Goal: Task Accomplishment & Management: Manage account settings

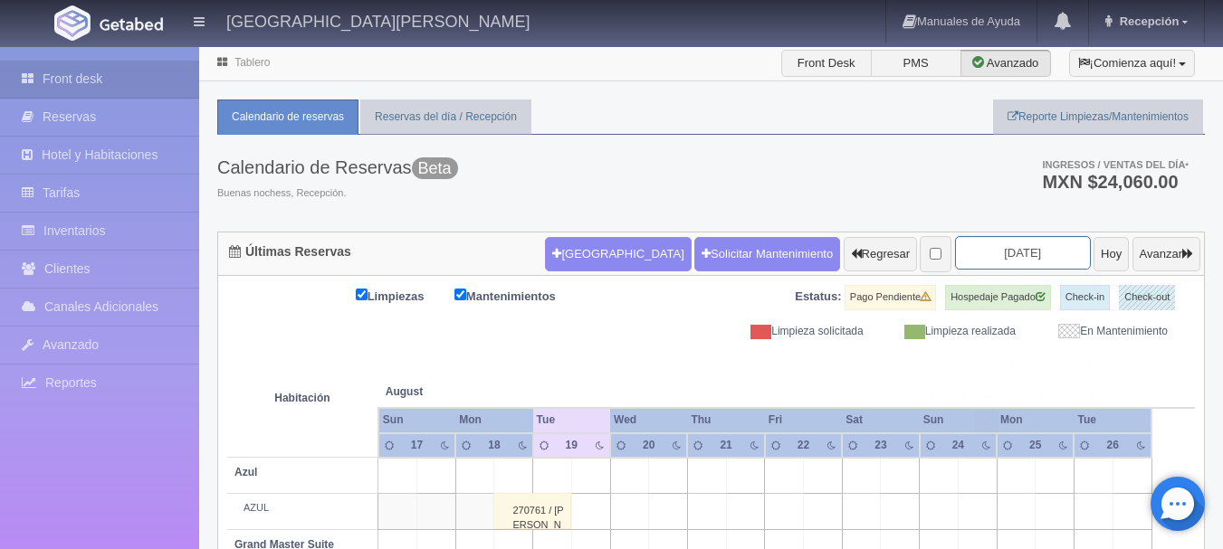
click at [1033, 262] on input "2025-08-19" at bounding box center [1023, 252] width 136 height 33
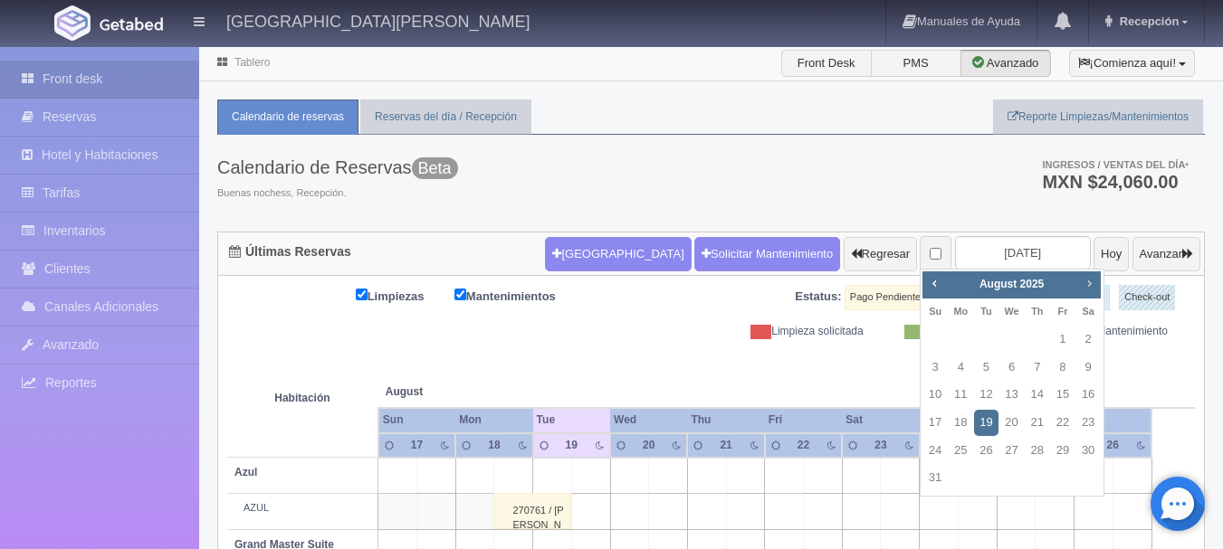
click at [1092, 281] on span "Next" at bounding box center [1088, 283] width 14 height 14
click at [1065, 423] on link "26" at bounding box center [1063, 423] width 24 height 26
type input "[DATE]"
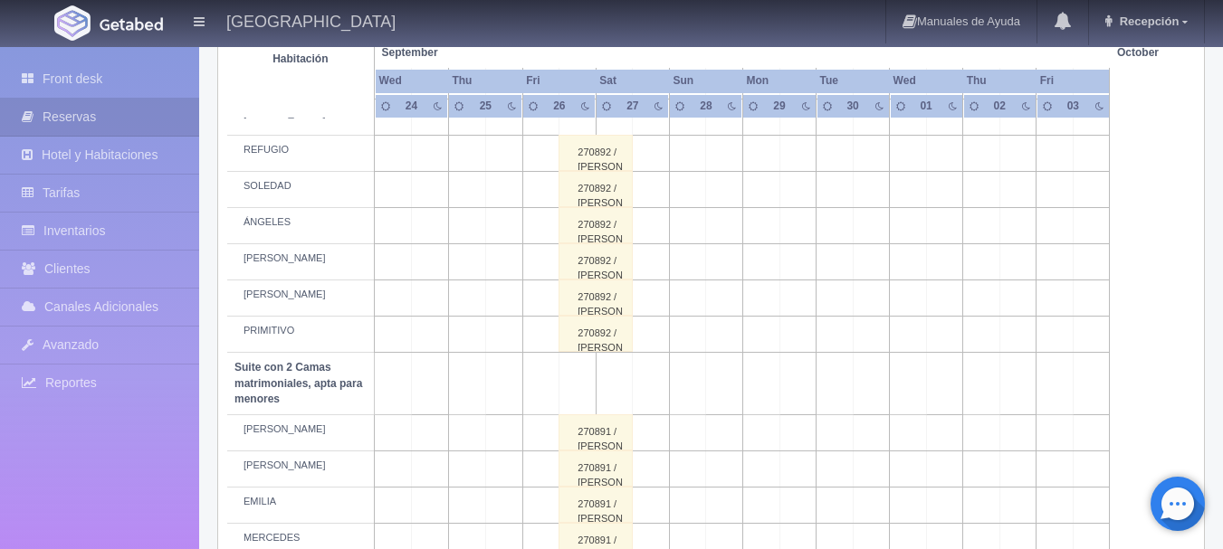
scroll to position [1019, 0]
click at [588, 157] on div "270892 / SERGIO MENDOZA" at bounding box center [595, 154] width 74 height 36
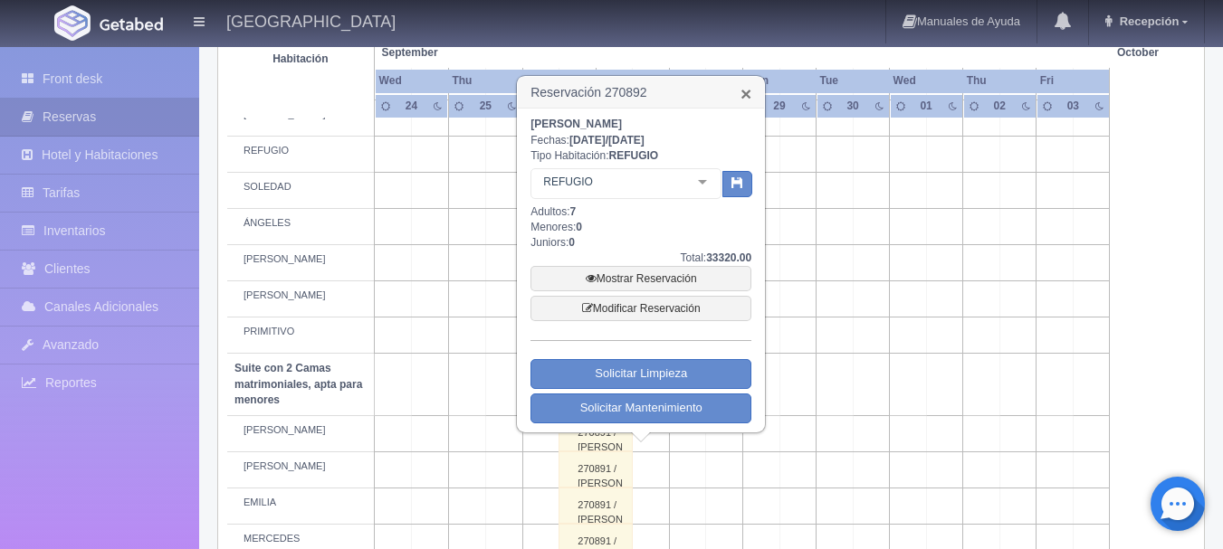
click at [749, 92] on link "×" at bounding box center [745, 93] width 11 height 19
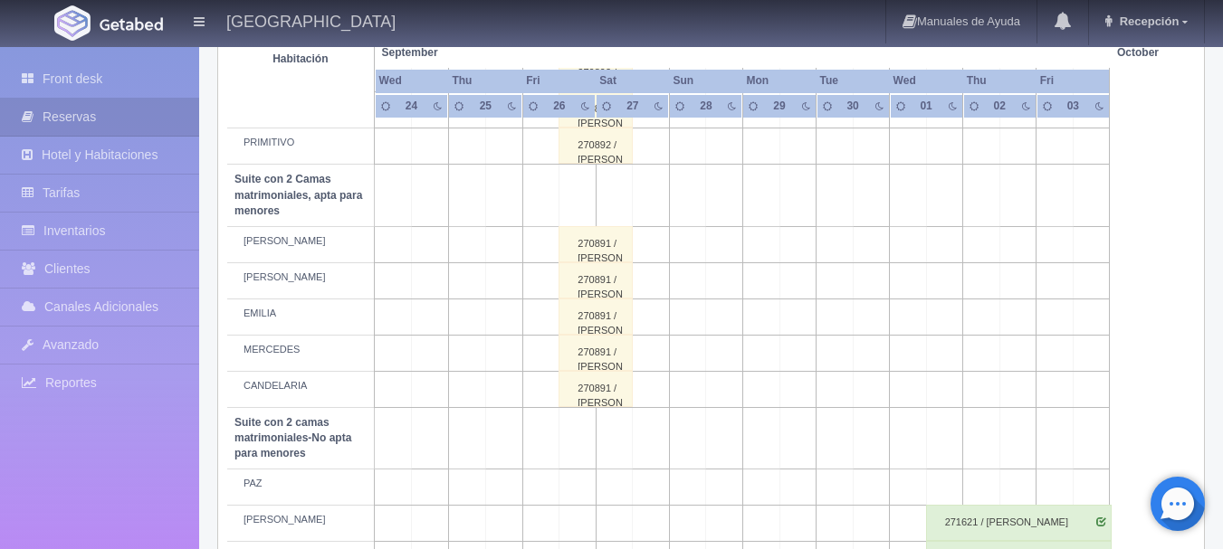
scroll to position [1209, 0]
click at [578, 281] on div "270891 / SERGIO MENDOZA" at bounding box center [595, 280] width 74 height 36
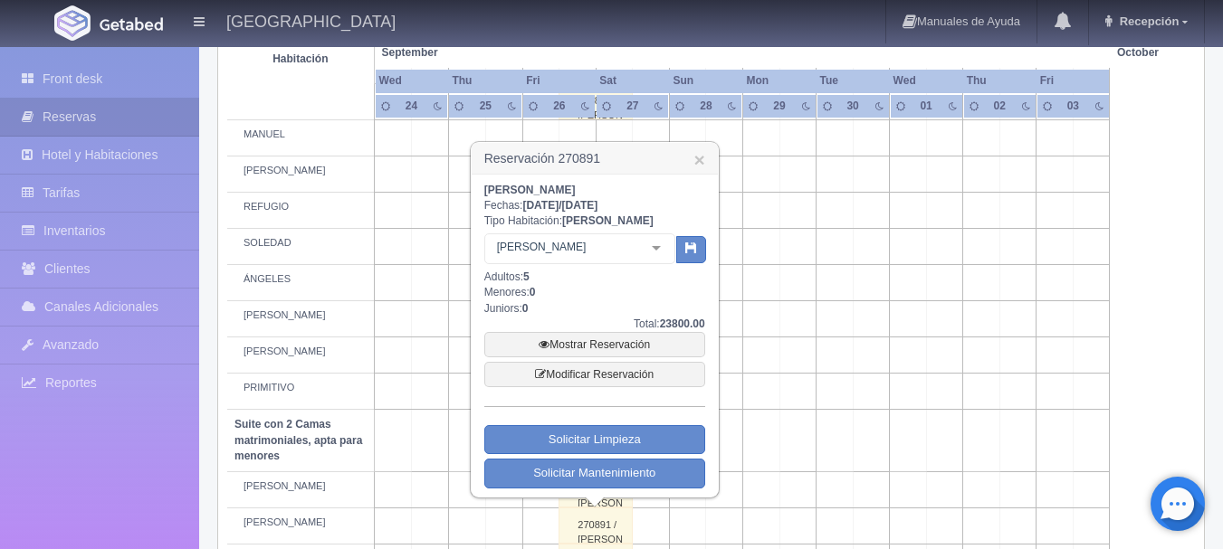
scroll to position [953, 0]
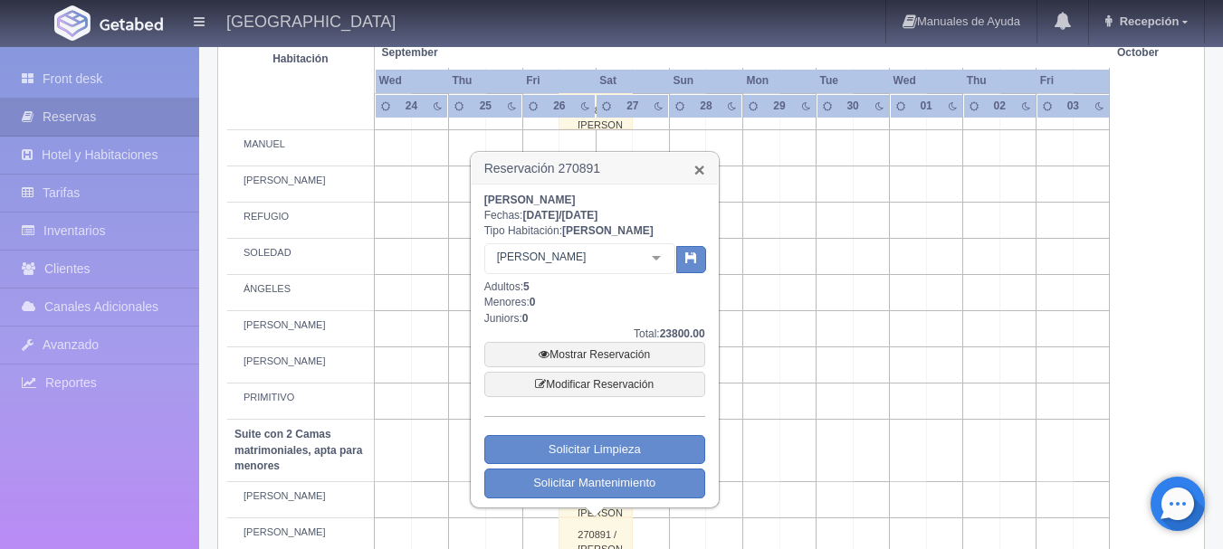
click at [698, 173] on link "×" at bounding box center [698, 169] width 11 height 19
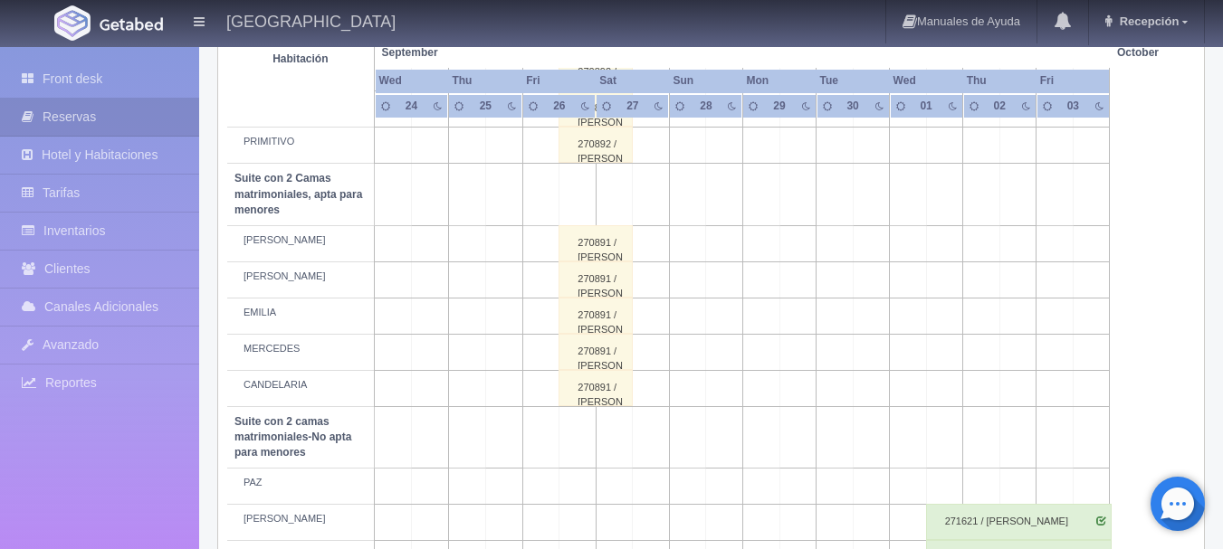
scroll to position [1213, 0]
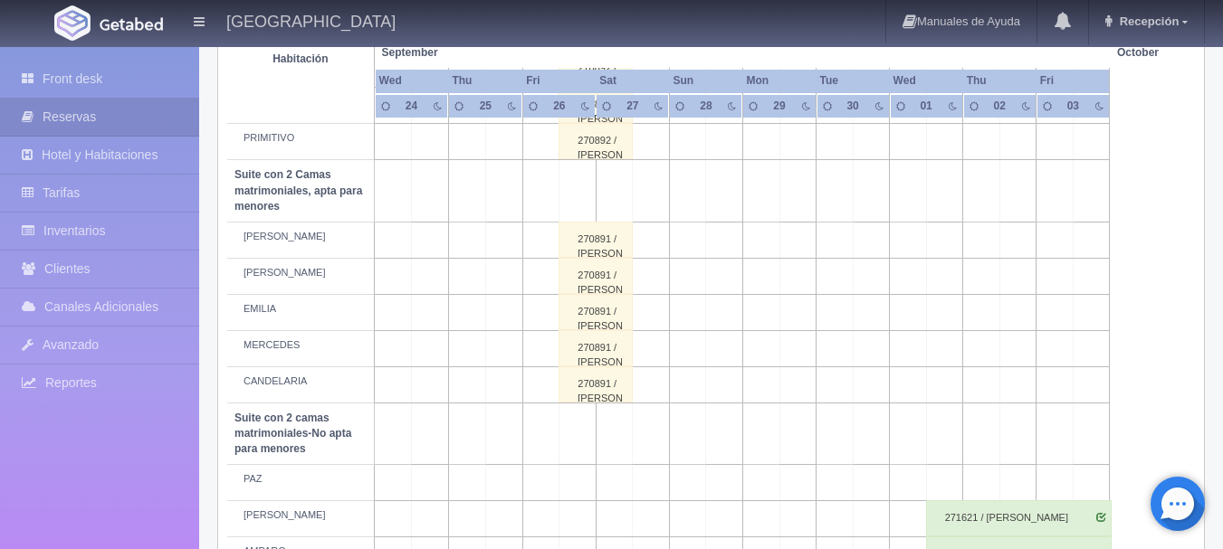
click at [582, 350] on div "270891 / SERGIO MENDOZA" at bounding box center [595, 348] width 74 height 36
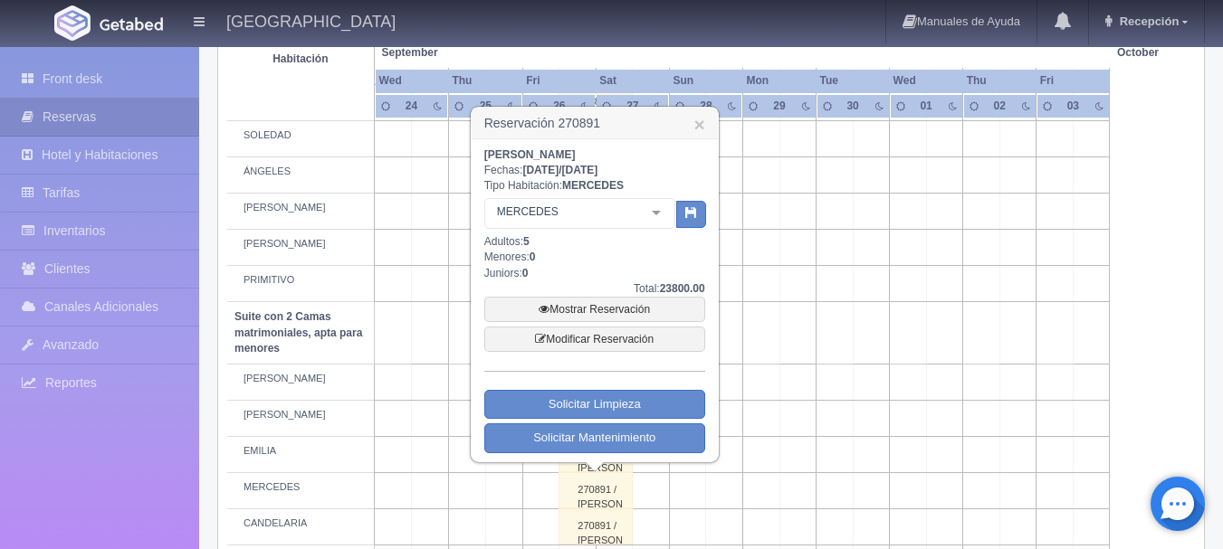
scroll to position [1074, 0]
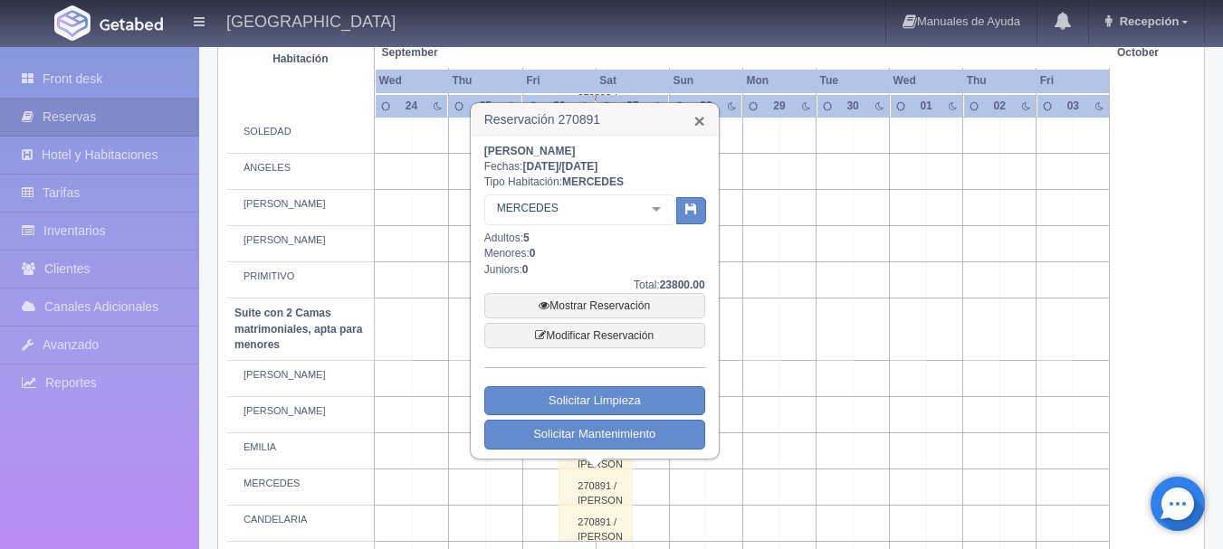
click at [703, 129] on link "×" at bounding box center [698, 120] width 11 height 19
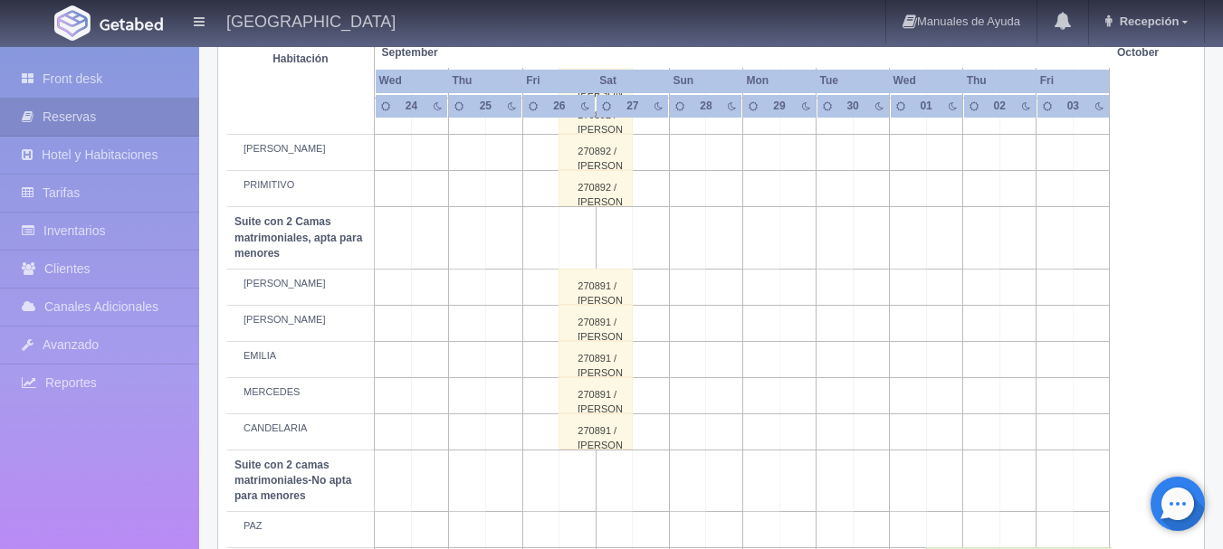
scroll to position [1165, 0]
click at [610, 337] on div "270891 / SERGIO MENDOZA" at bounding box center [595, 324] width 74 height 36
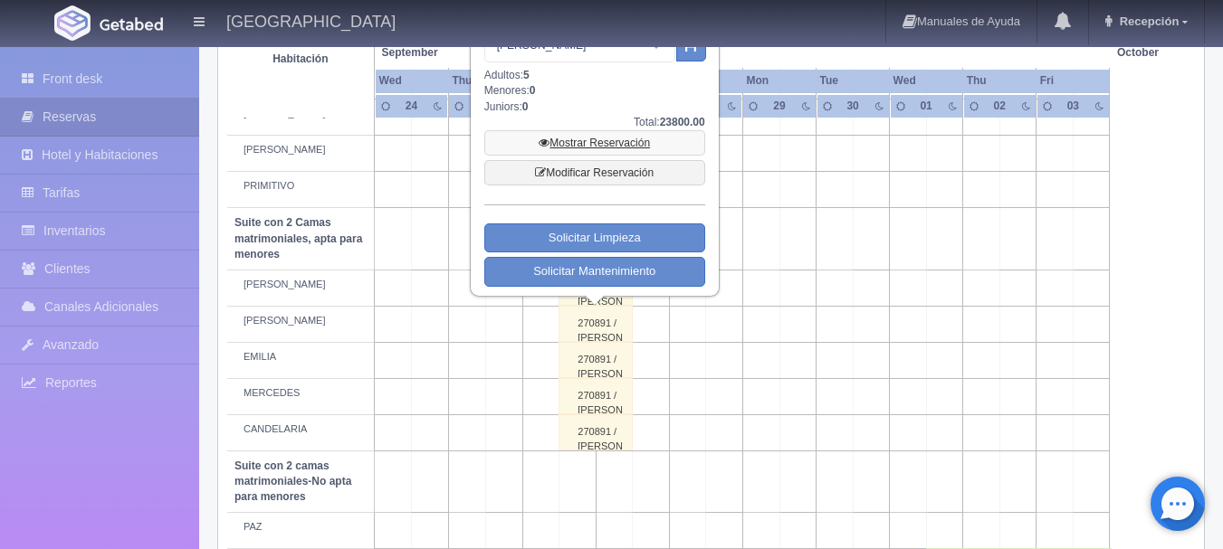
click at [586, 146] on link "Mostrar Reservación" at bounding box center [594, 142] width 221 height 25
click at [594, 141] on link "Mostrar Reservación" at bounding box center [594, 142] width 221 height 25
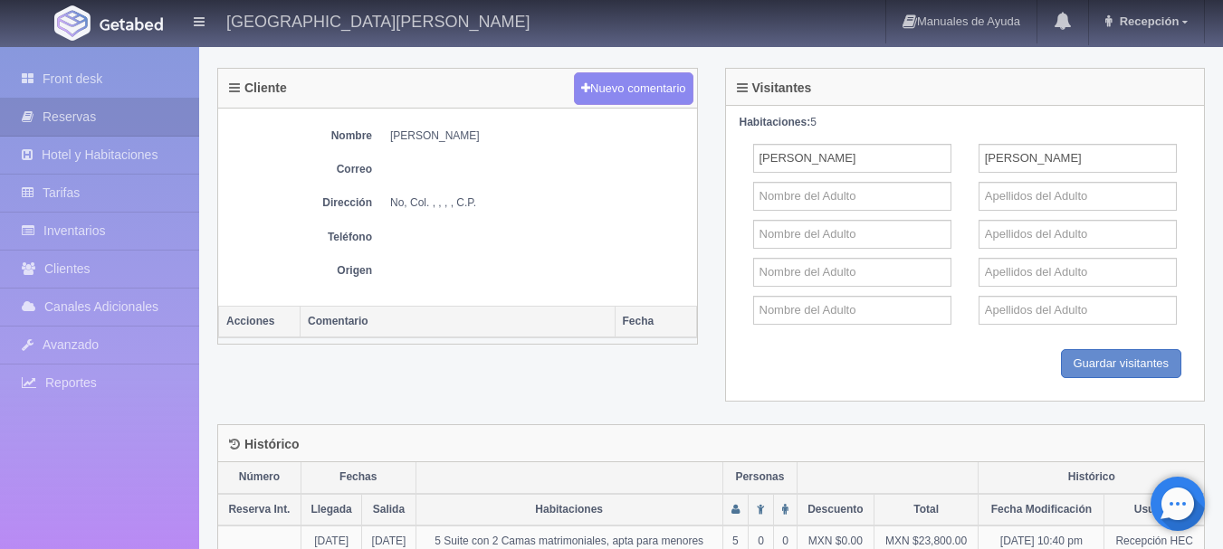
scroll to position [926, 0]
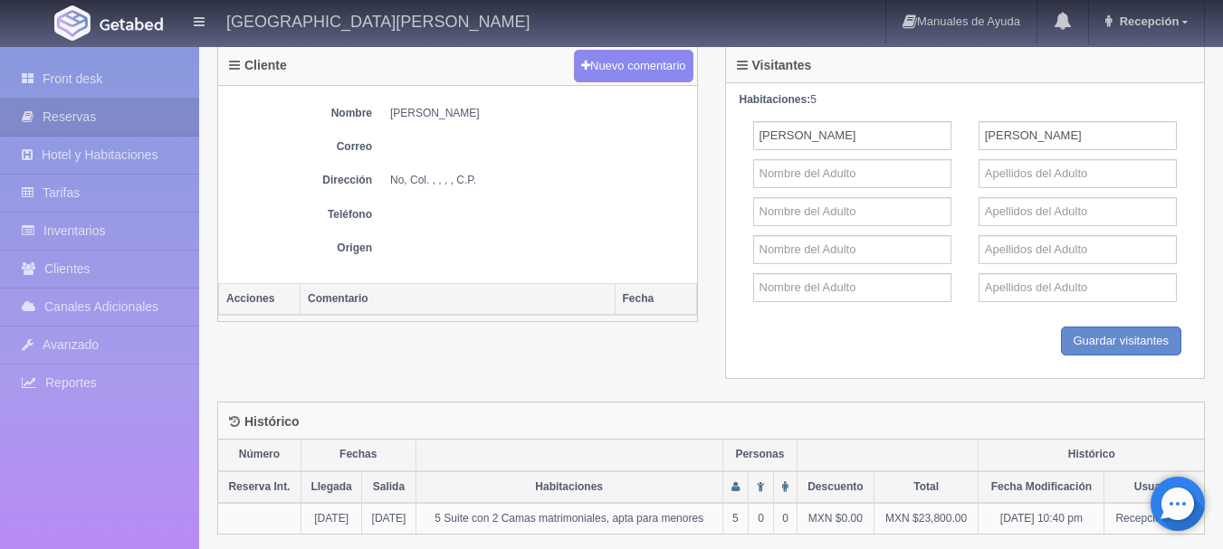
click at [138, 15] on picture at bounding box center [131, 22] width 72 height 43
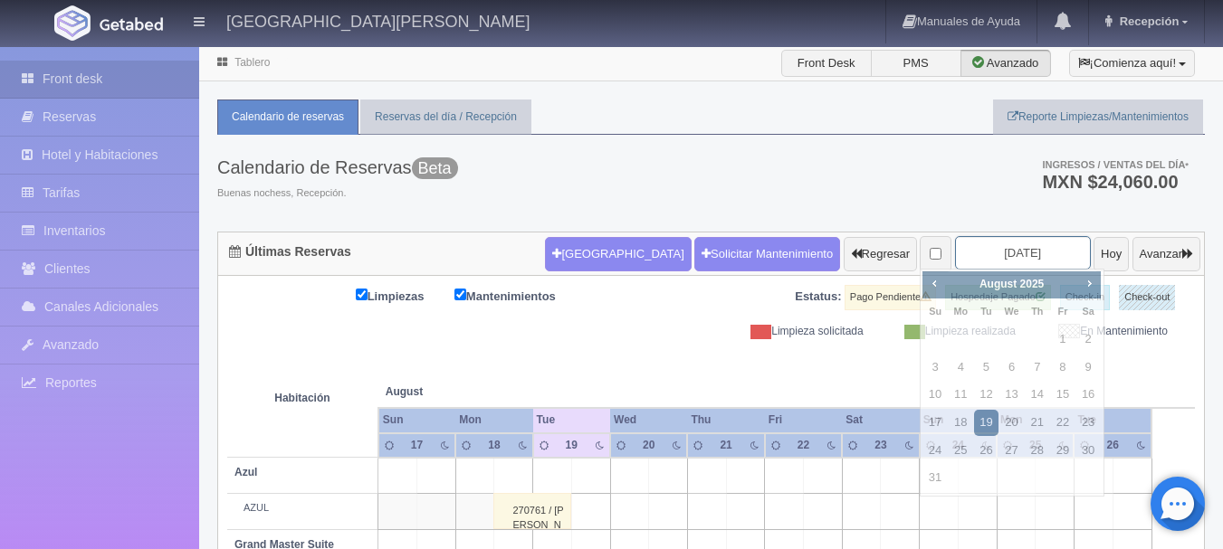
click at [1019, 262] on input "2025-08-19" at bounding box center [1023, 252] width 136 height 33
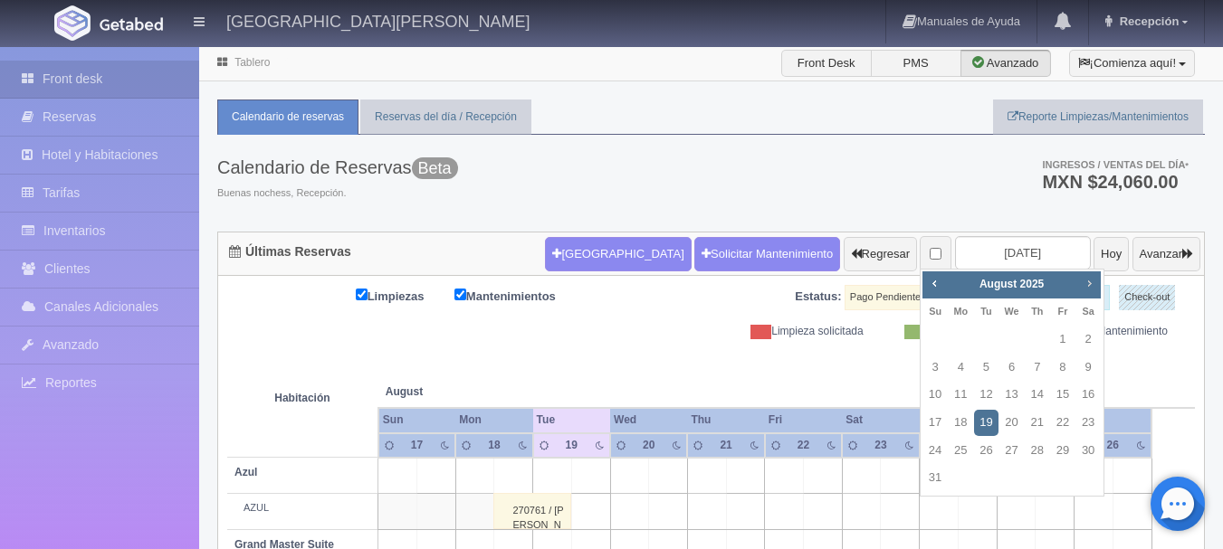
click at [1088, 281] on span "Next" at bounding box center [1088, 283] width 14 height 14
click at [1062, 421] on link "26" at bounding box center [1063, 423] width 24 height 26
type input "[DATE]"
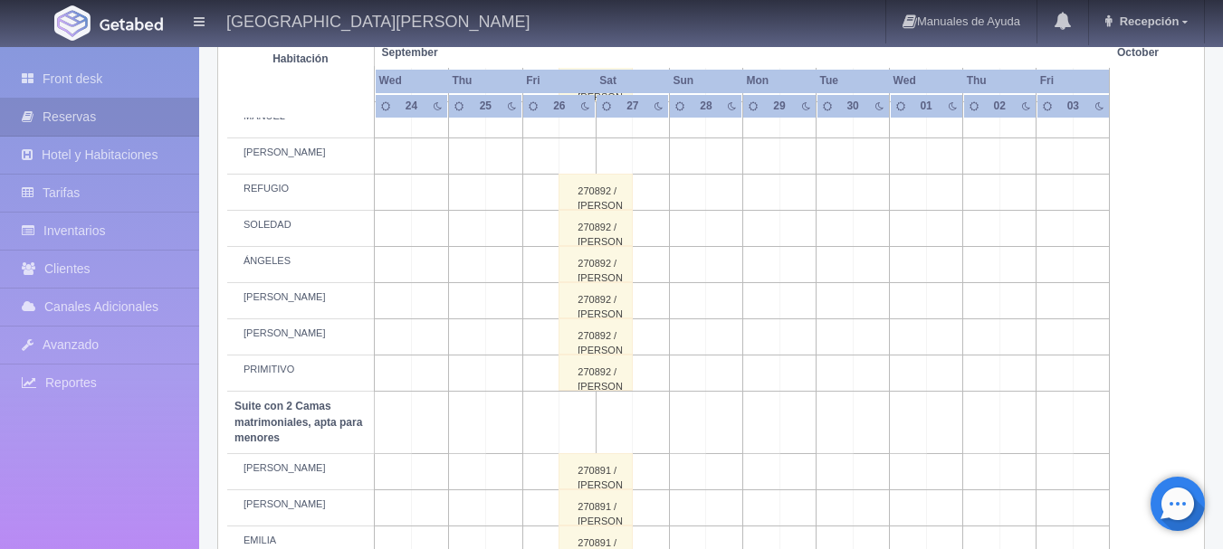
scroll to position [985, 0]
click at [582, 264] on div "270892 / [PERSON_NAME]" at bounding box center [595, 261] width 74 height 36
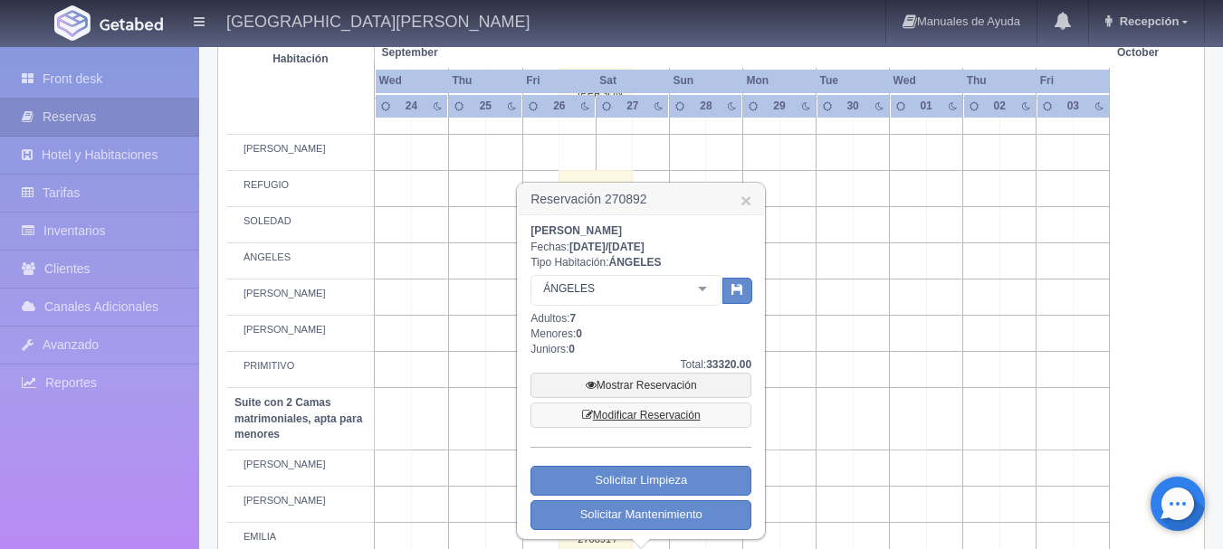
click at [672, 413] on link "Modificar Reservación" at bounding box center [640, 415] width 221 height 25
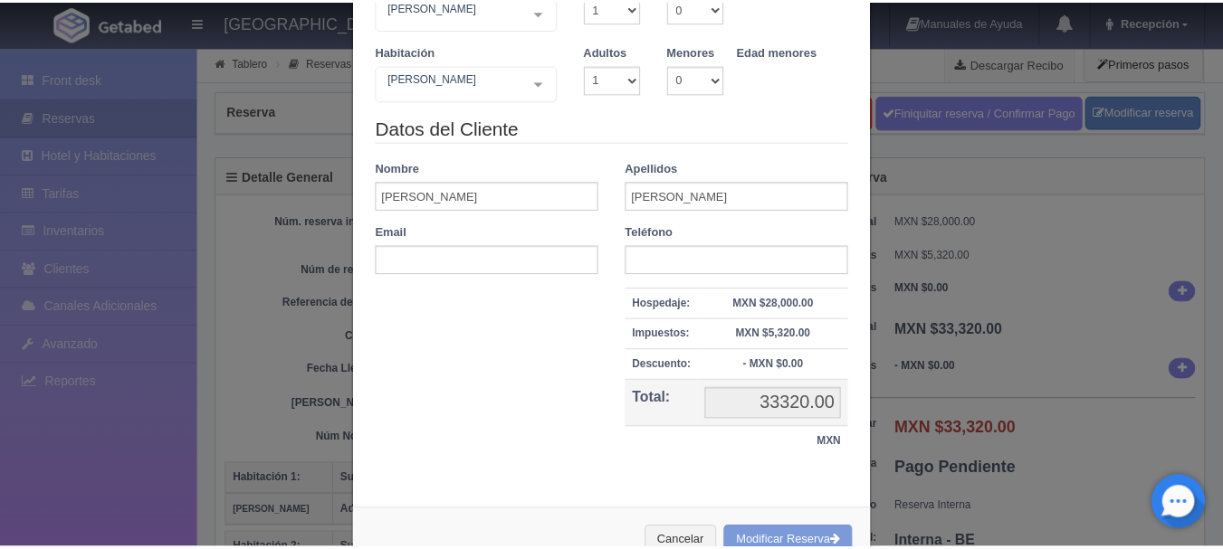
scroll to position [595, 0]
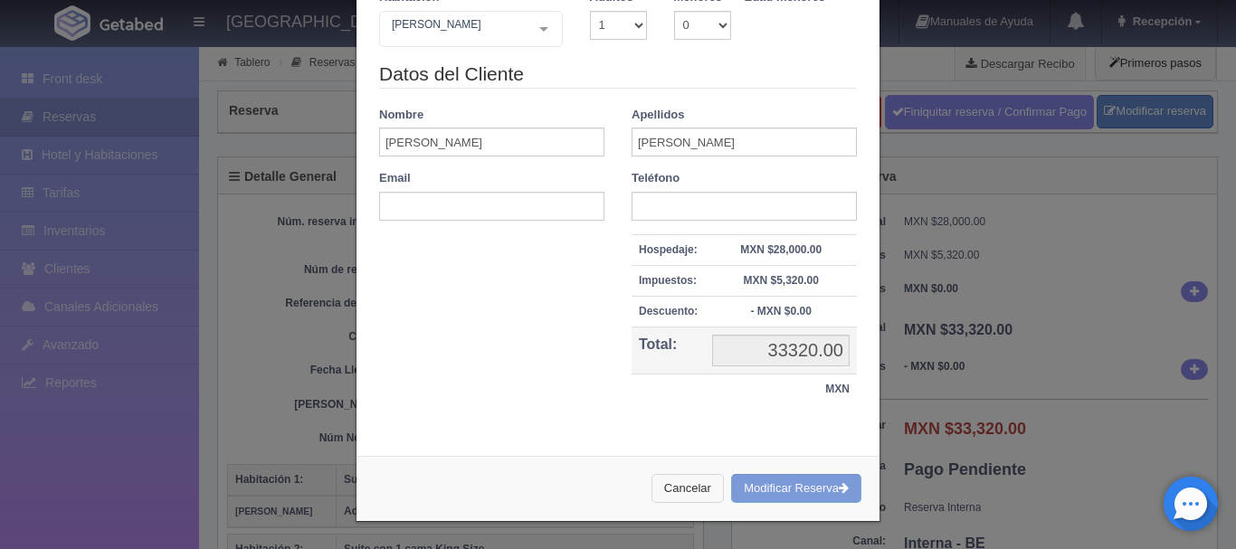
click at [681, 493] on button "Cancelar" at bounding box center [688, 489] width 72 height 30
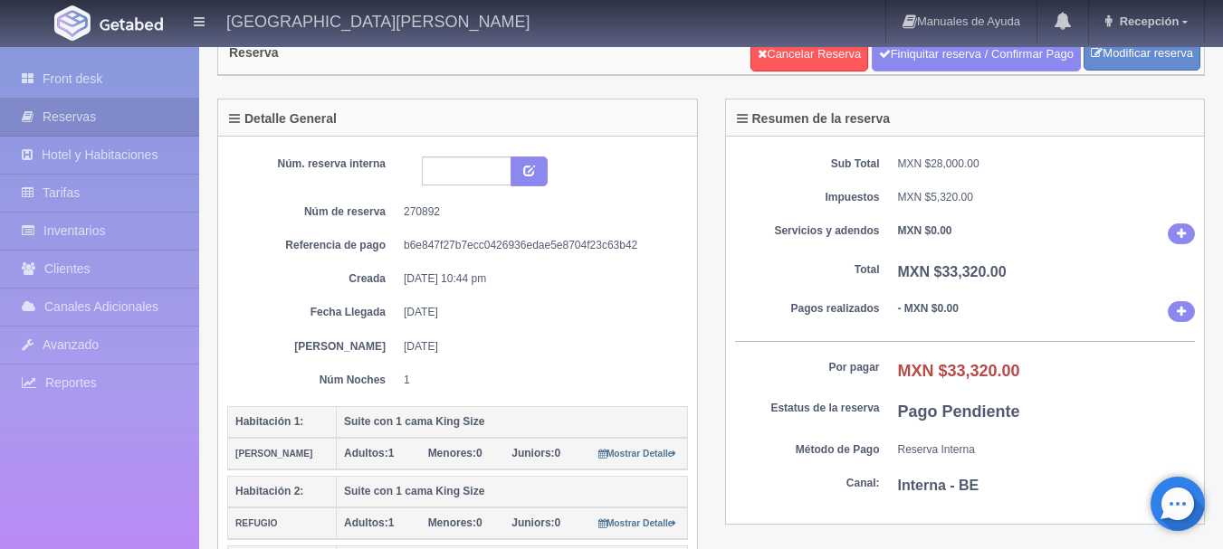
scroll to position [0, 0]
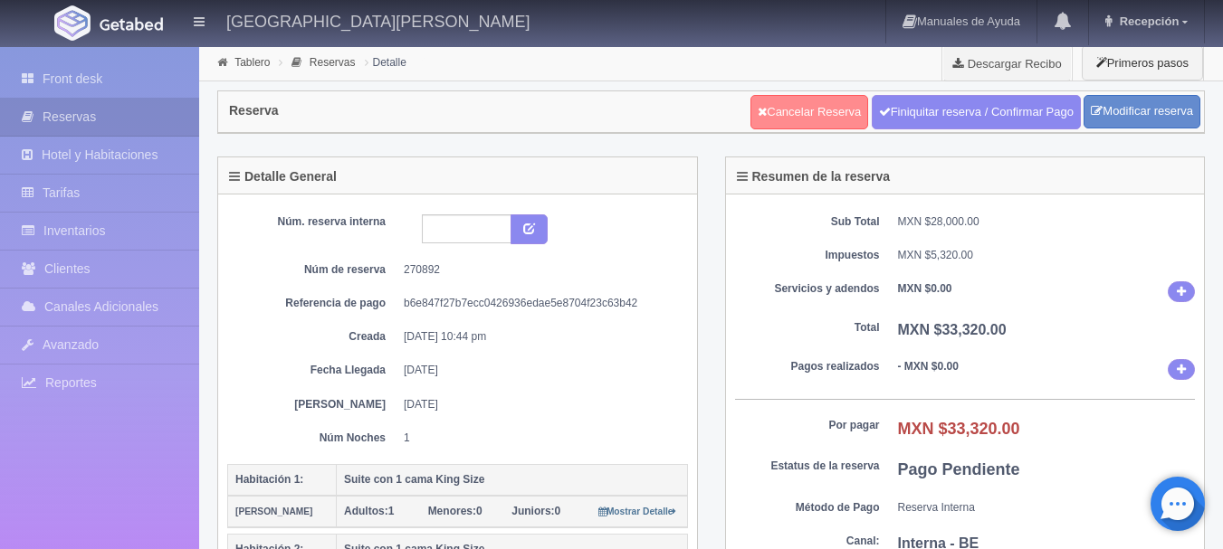
click at [791, 113] on link "Cancelar Reserva" at bounding box center [809, 112] width 118 height 34
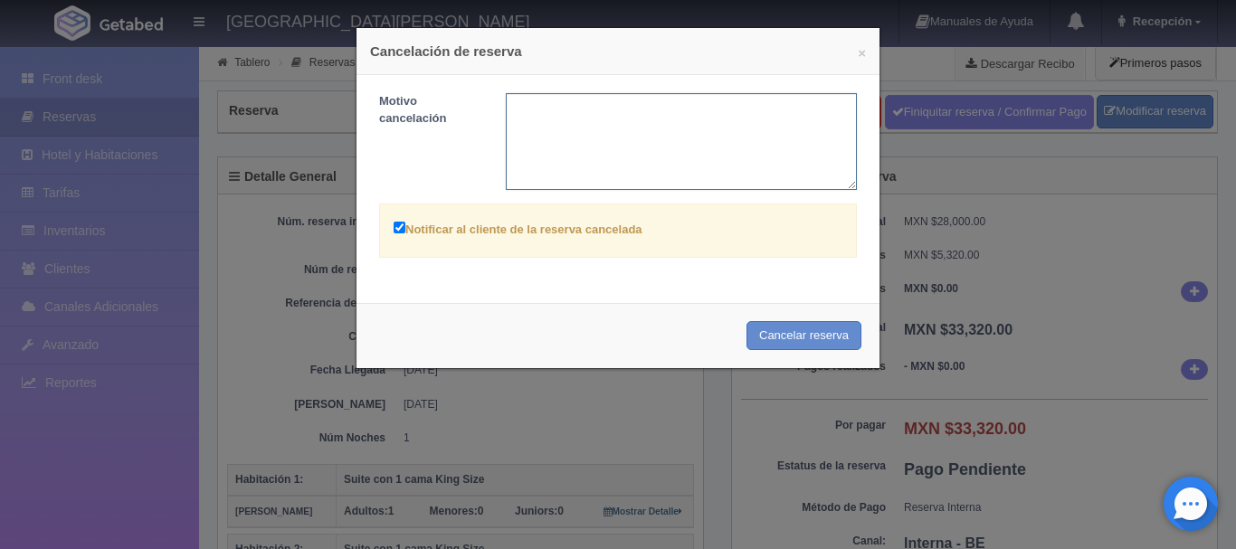
click at [649, 136] on textarea at bounding box center [682, 141] width 352 height 97
type textarea "CAMBIA"
click at [858, 55] on button "×" at bounding box center [862, 53] width 8 height 14
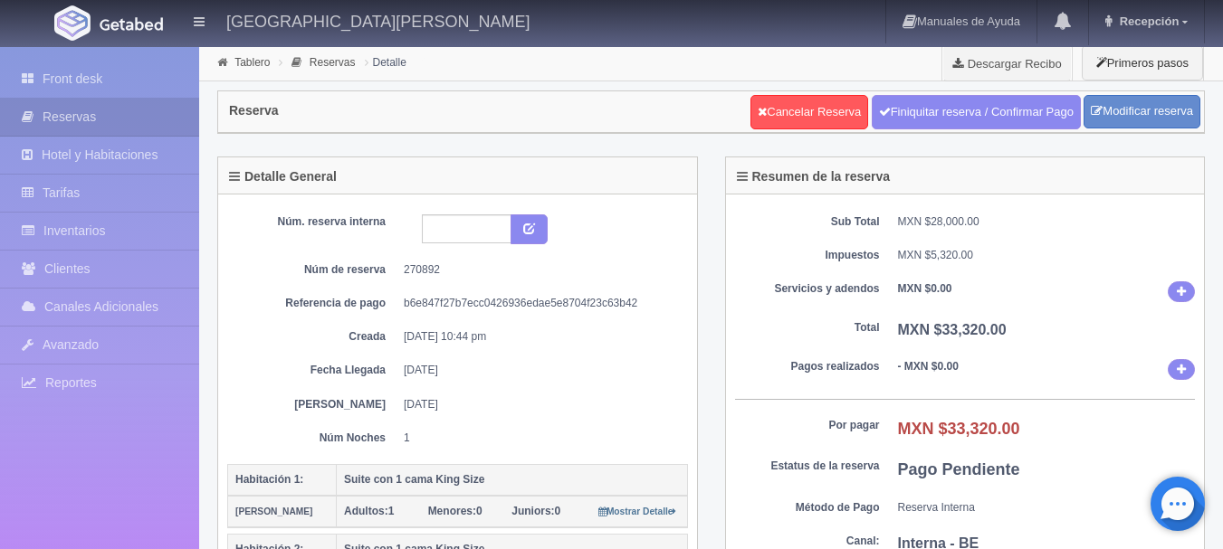
click at [133, 32] on picture at bounding box center [131, 22] width 72 height 43
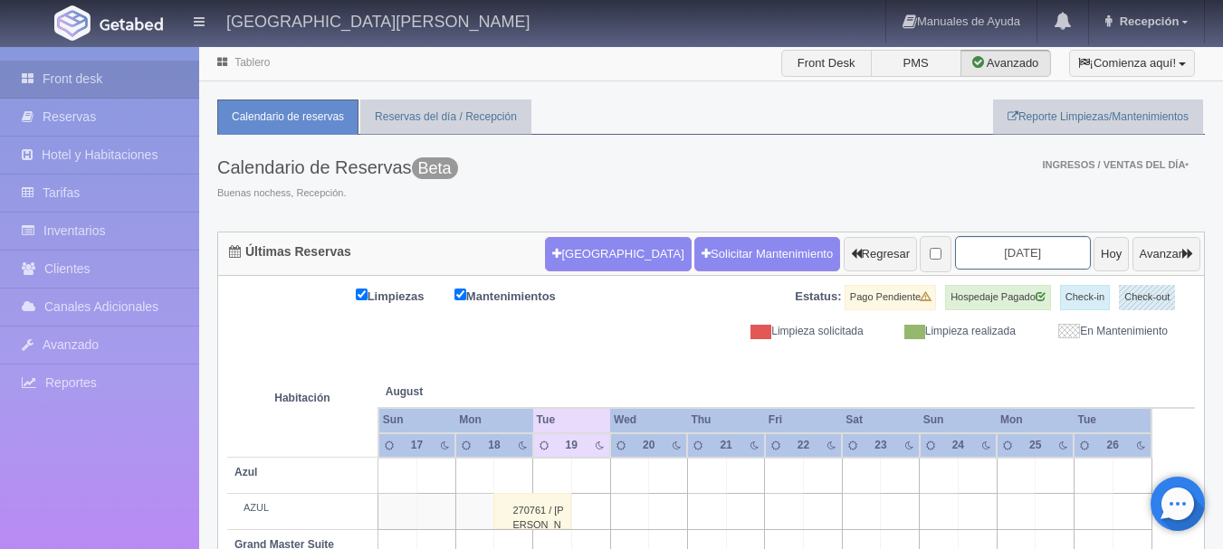
click at [1018, 250] on input "[DATE]" at bounding box center [1023, 252] width 136 height 33
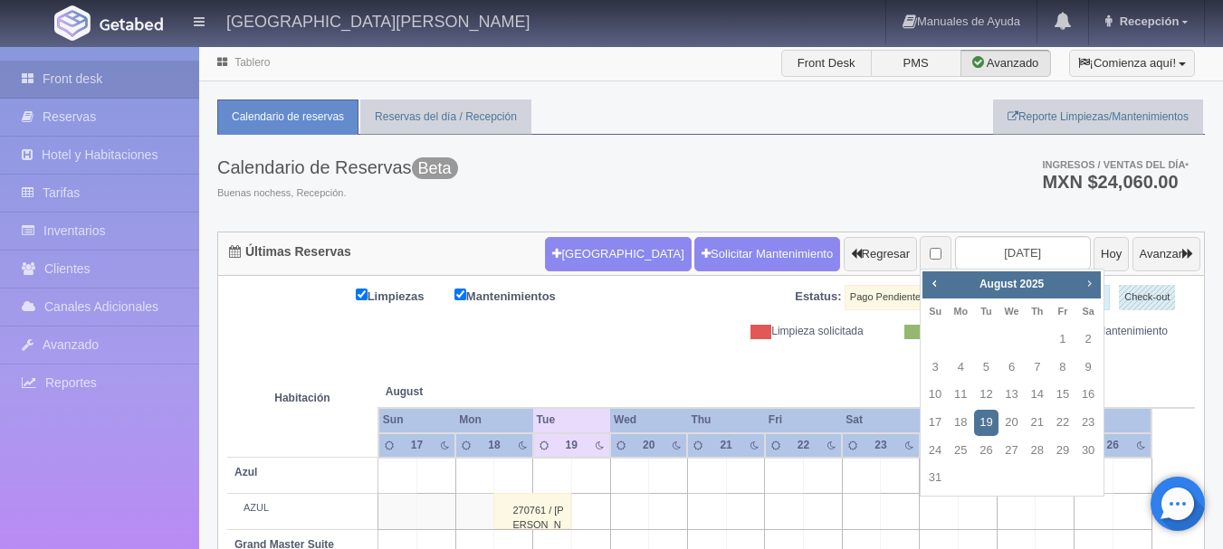
click at [1087, 280] on span "Next" at bounding box center [1088, 283] width 14 height 14
click at [1071, 426] on link "26" at bounding box center [1063, 423] width 24 height 26
type input "[DATE]"
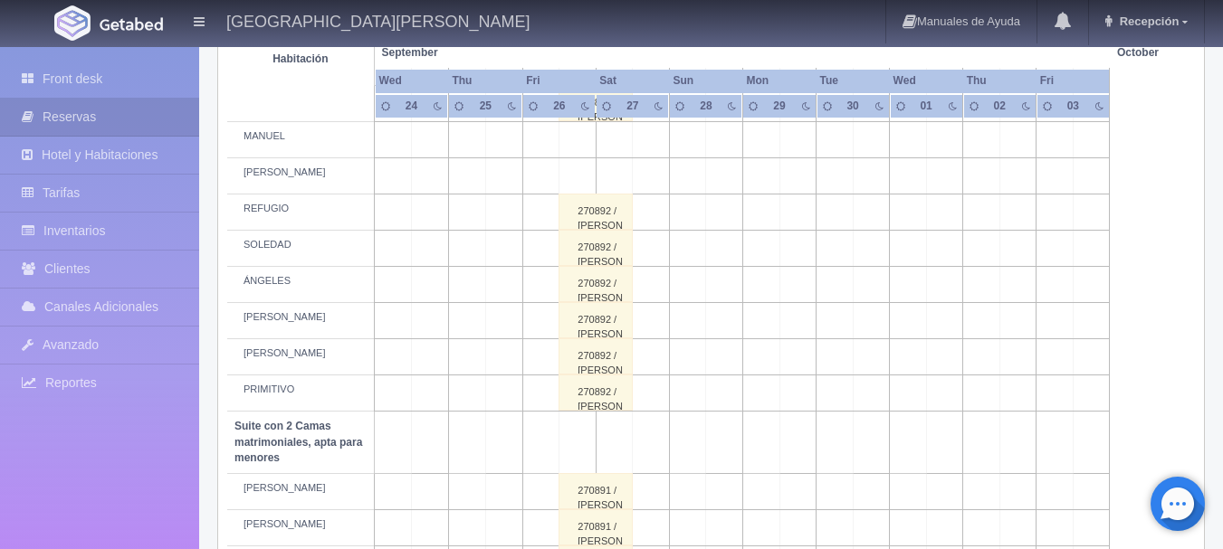
scroll to position [962, 0]
click at [578, 286] on div "270892 / [PERSON_NAME]" at bounding box center [595, 283] width 74 height 36
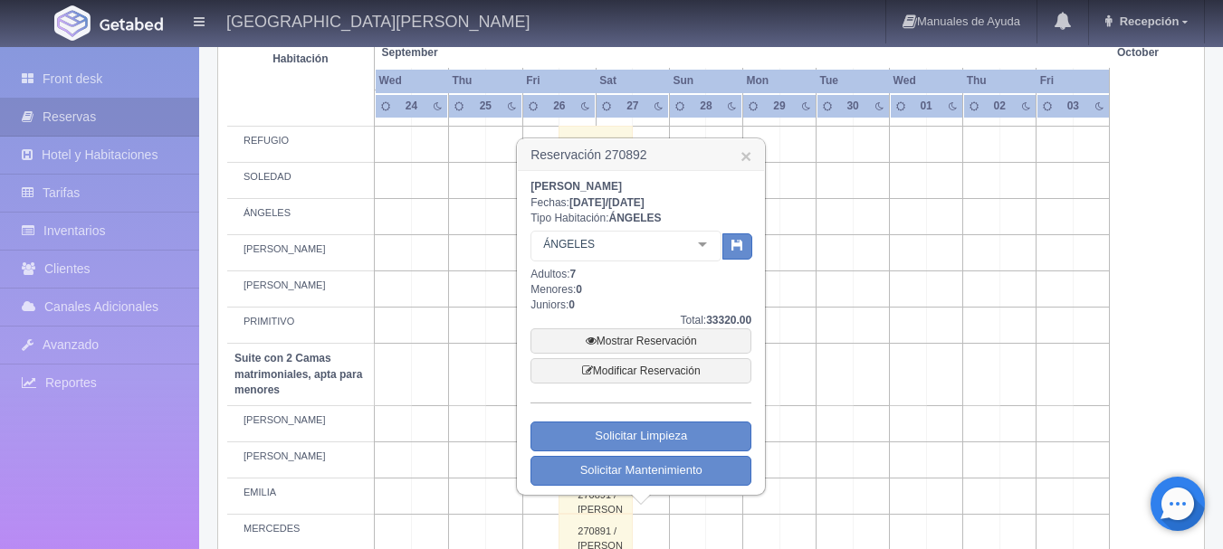
scroll to position [1033, 0]
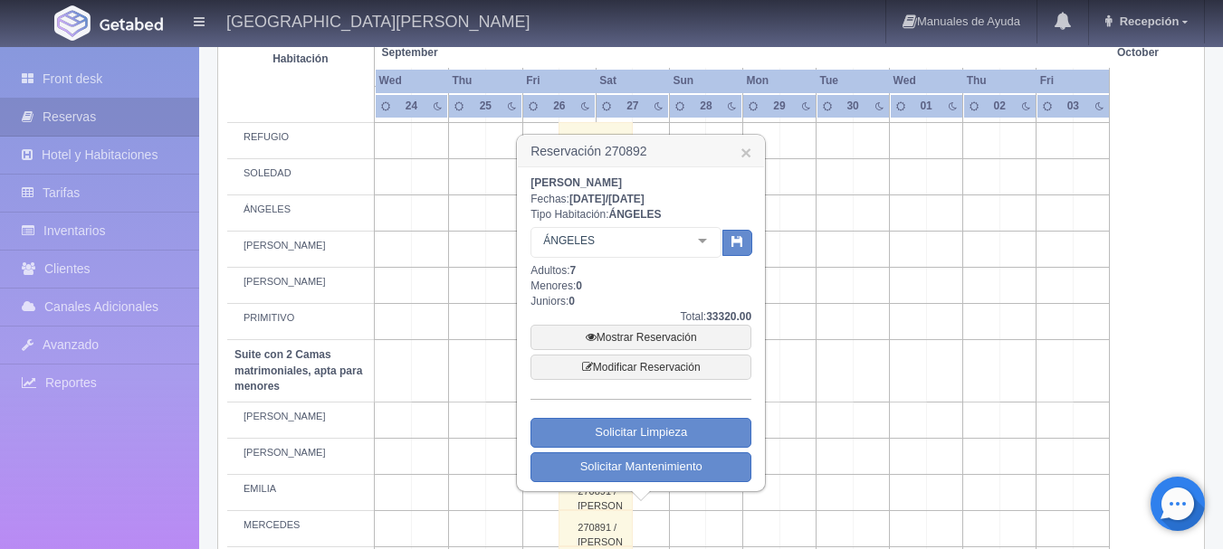
click at [705, 241] on div at bounding box center [702, 241] width 36 height 27
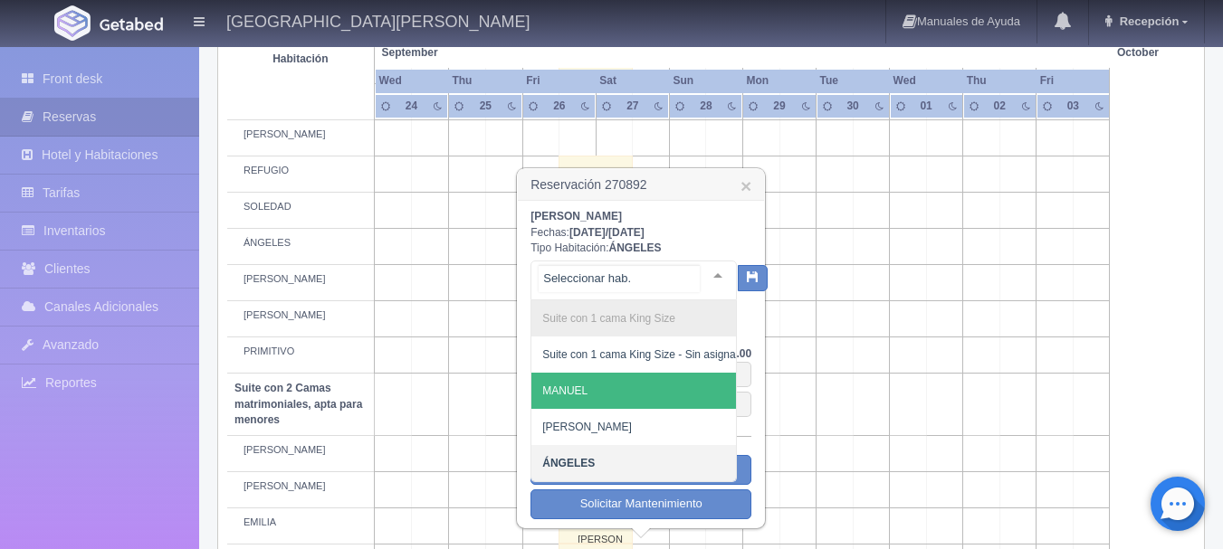
scroll to position [998, 0]
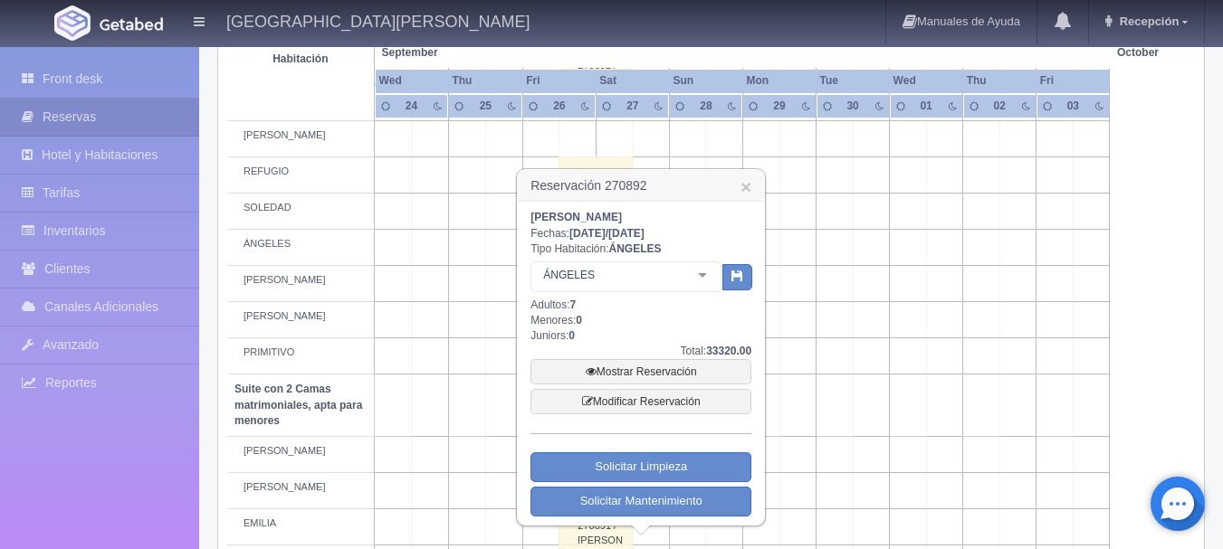
click at [719, 283] on div at bounding box center [702, 275] width 36 height 27
click at [669, 400] on link "Modificar Reservación" at bounding box center [640, 401] width 221 height 25
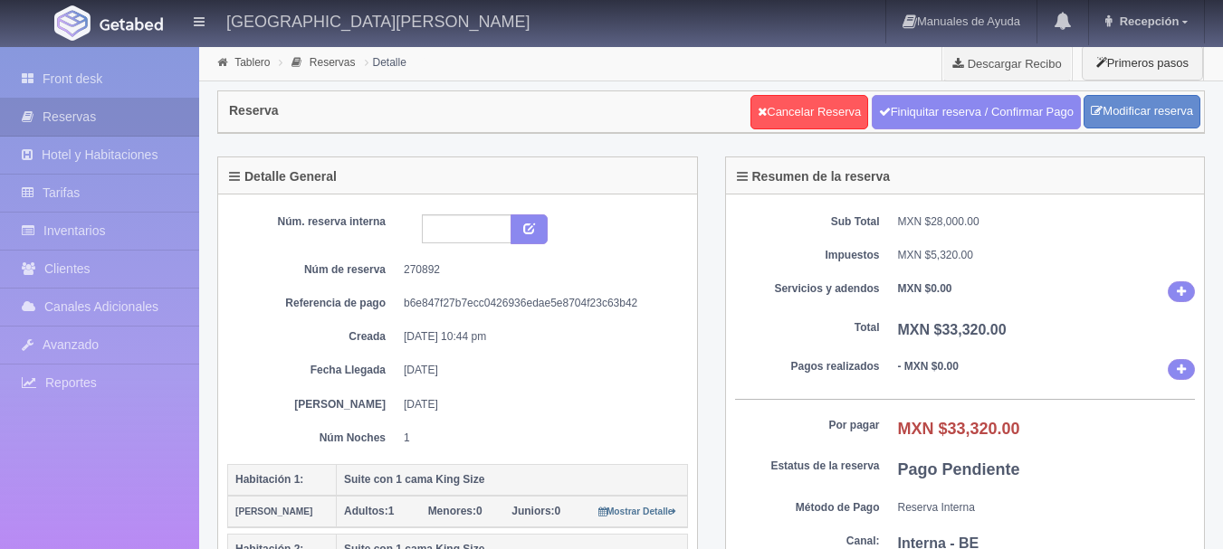
select select "7"
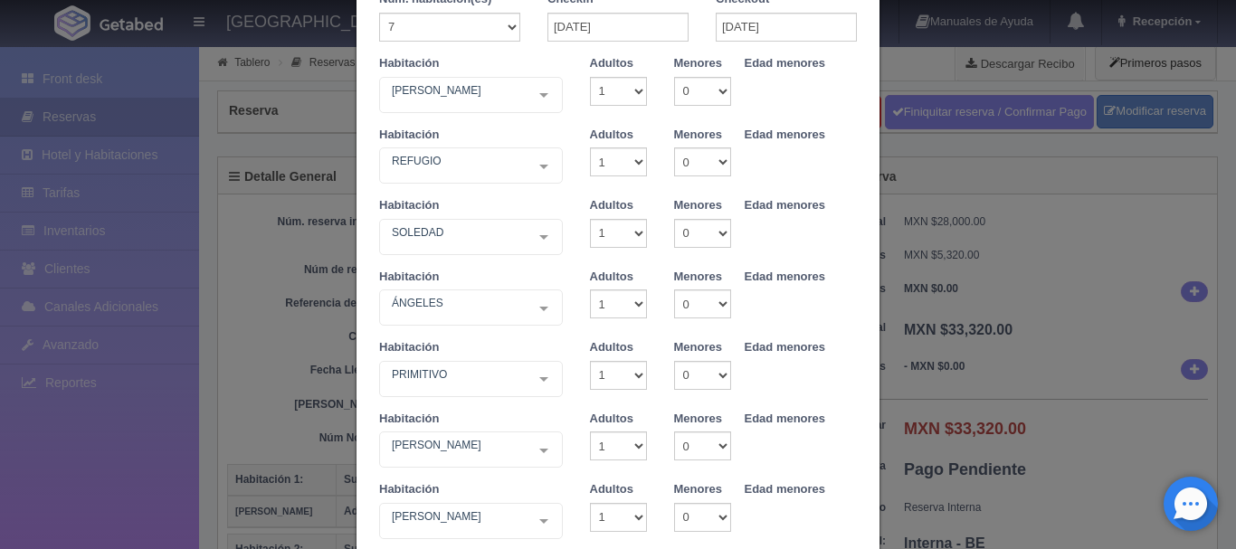
scroll to position [103, 0]
click at [537, 309] on div "ÁNGELES Suite con 1 cama [PERSON_NAME] Size Suite con 1 cama [PERSON_NAME] Size…" at bounding box center [471, 307] width 184 height 36
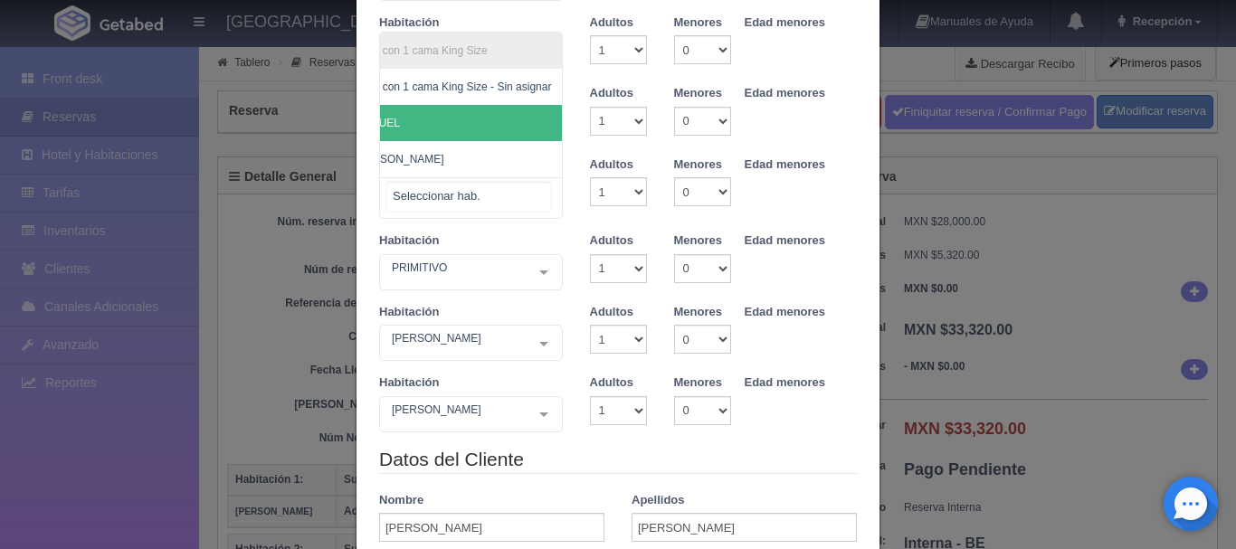
scroll to position [189, 0]
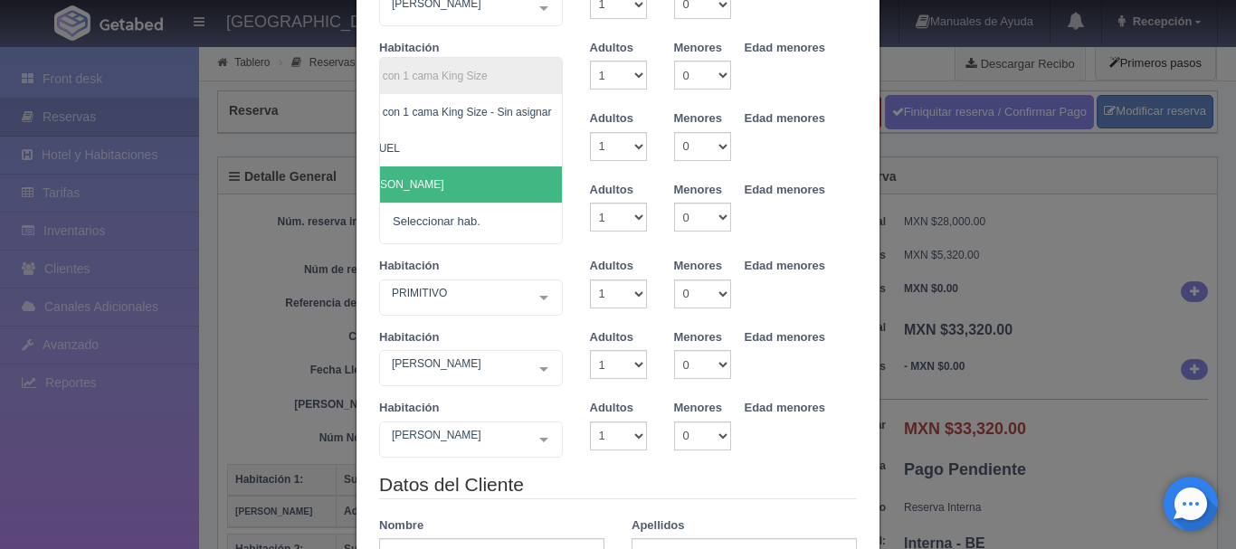
click at [556, 38] on div "Habitación [PERSON_NAME] Suite con 2 camas matrimoniales-No apta para menores S…" at bounding box center [618, 3] width 505 height 71
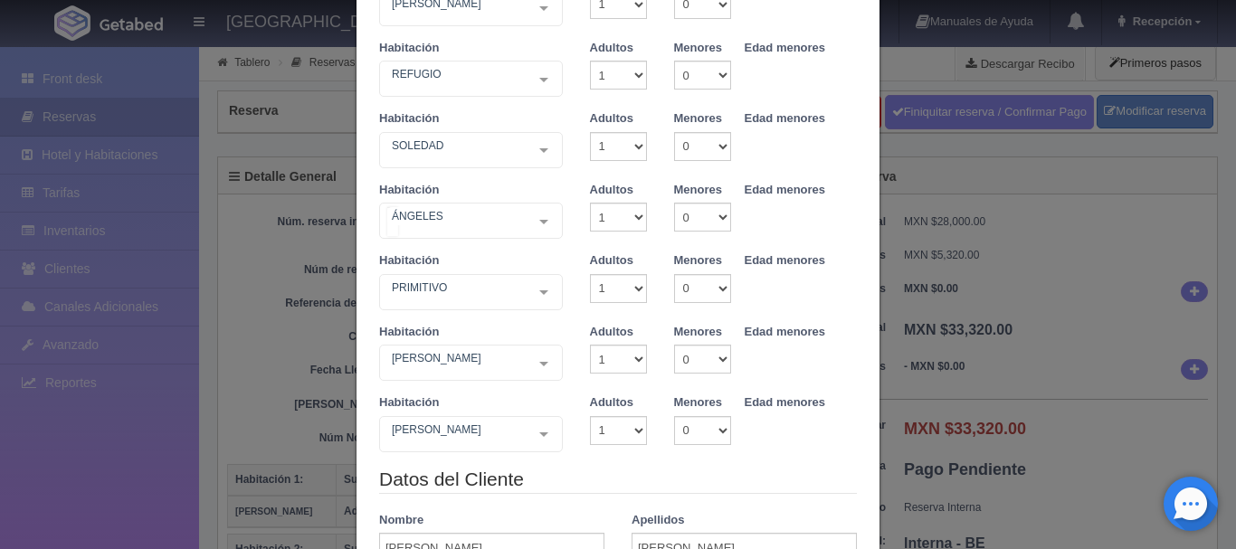
click at [538, 224] on div "ÁNGELES Suite con 1 cama [PERSON_NAME] Size Suite con 1 cama [PERSON_NAME] Size…" at bounding box center [471, 221] width 184 height 36
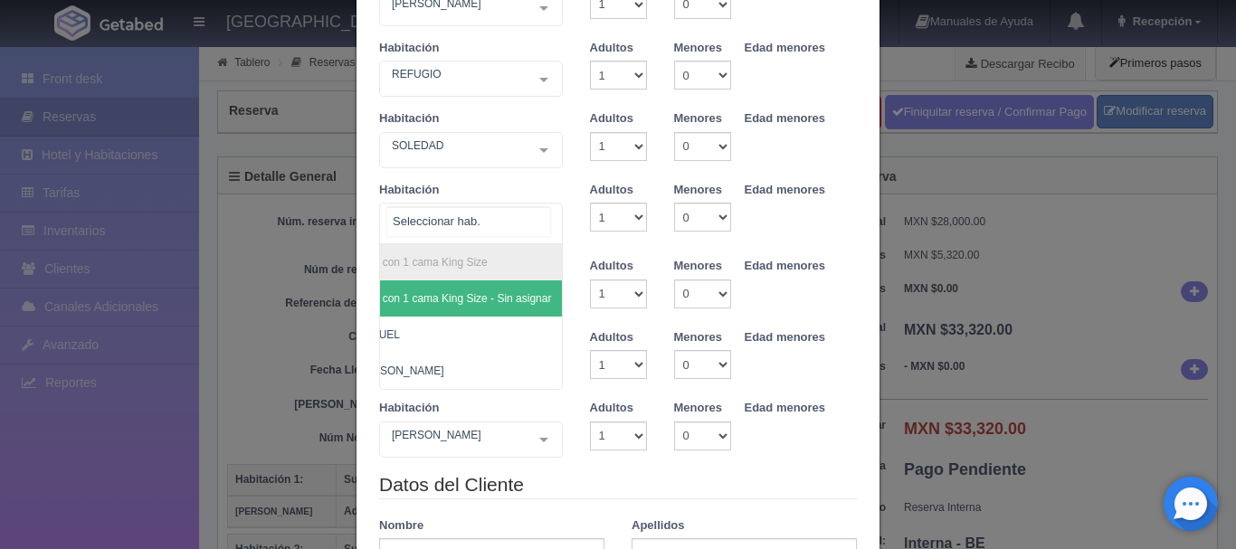
scroll to position [0, 0]
click at [557, 195] on div "Habitación Suite con 1 cama [PERSON_NAME] Size Suite con 1 cama [PERSON_NAME] S…" at bounding box center [471, 213] width 211 height 63
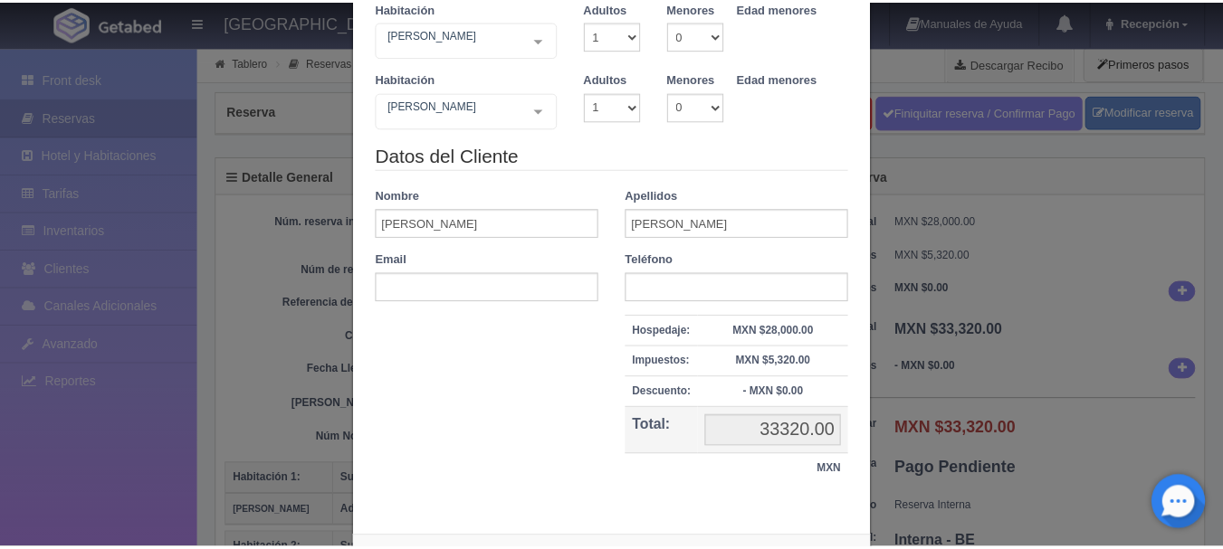
scroll to position [595, 0]
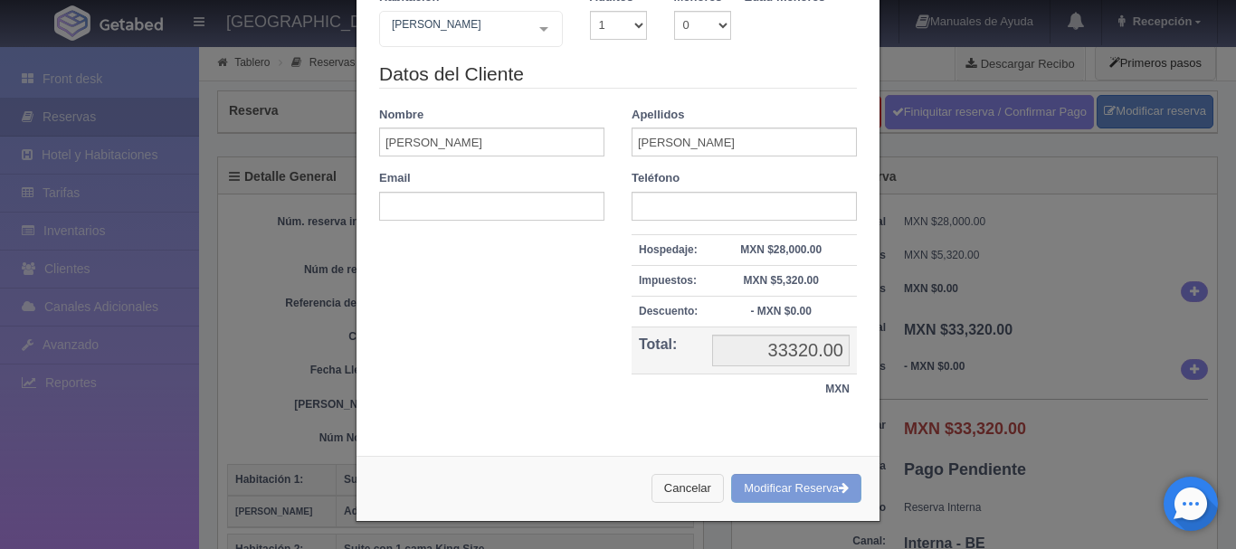
click at [683, 498] on button "Cancelar" at bounding box center [688, 489] width 72 height 30
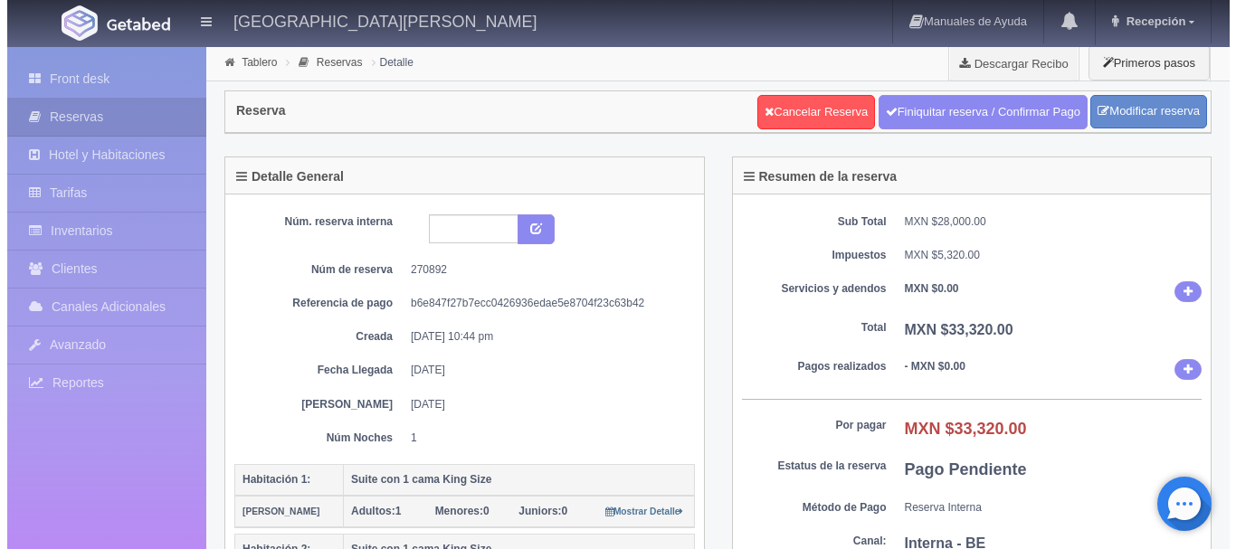
scroll to position [1, 0]
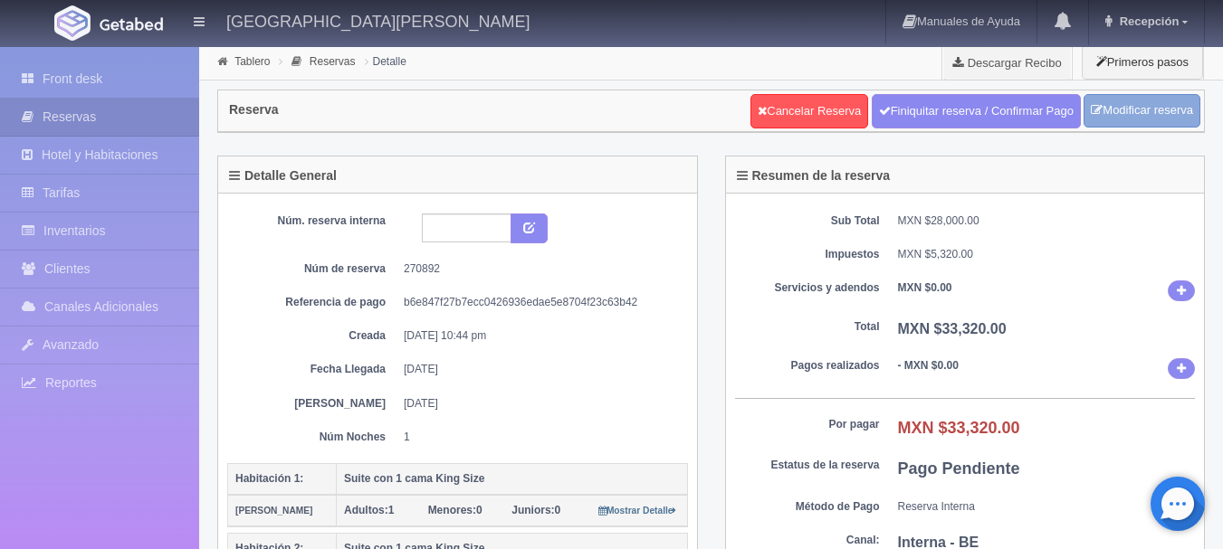
click at [1140, 104] on link "Modificar reserva" at bounding box center [1141, 110] width 117 height 33
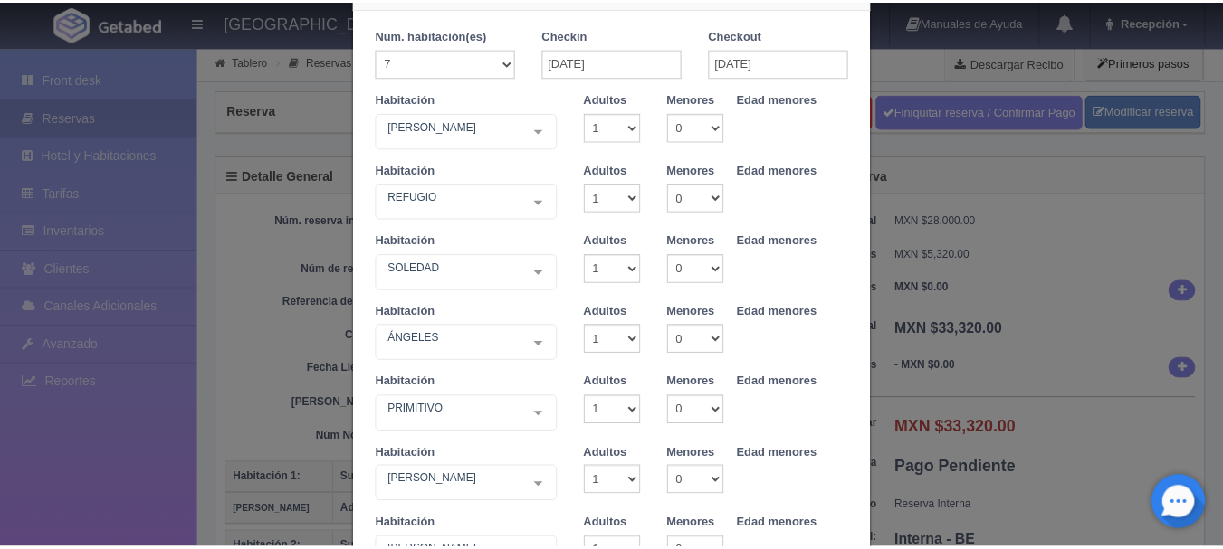
scroll to position [0, 0]
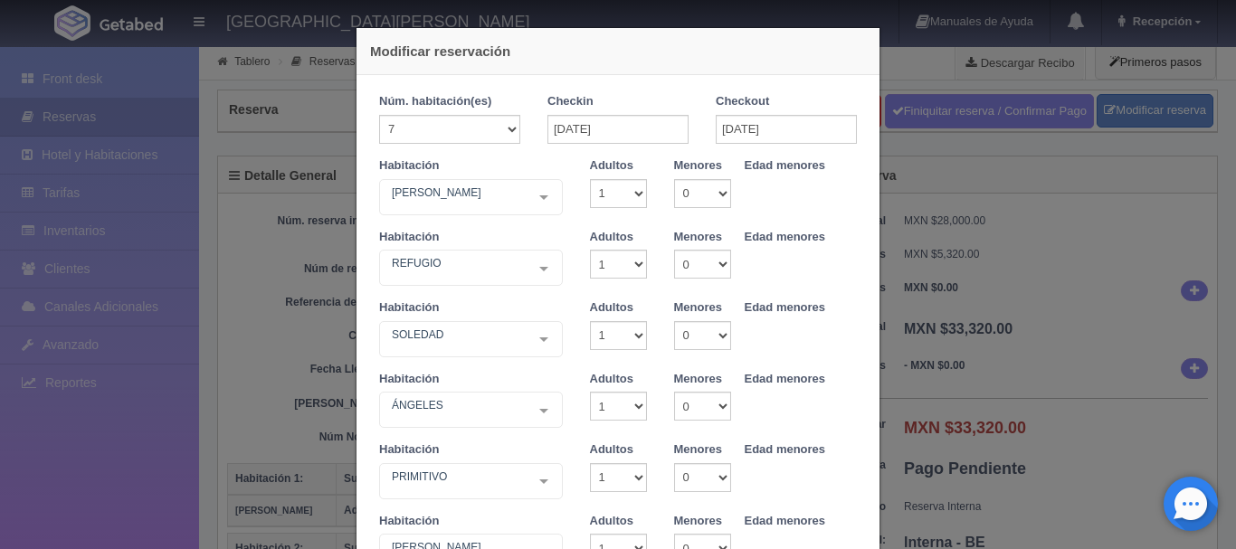
click at [978, 223] on div "Modificar reservación Núm. habitación(es) 1 2 3 4 5 6 7 8 9 10 11 12 13 14 15 1…" at bounding box center [618, 274] width 1236 height 549
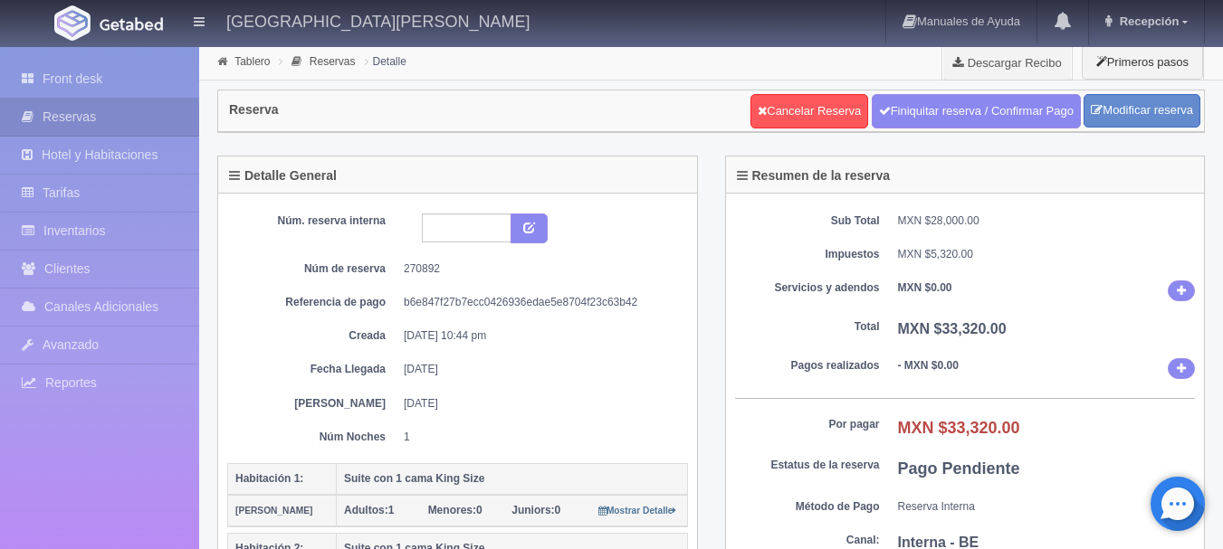
click at [119, 23] on img at bounding box center [131, 24] width 63 height 14
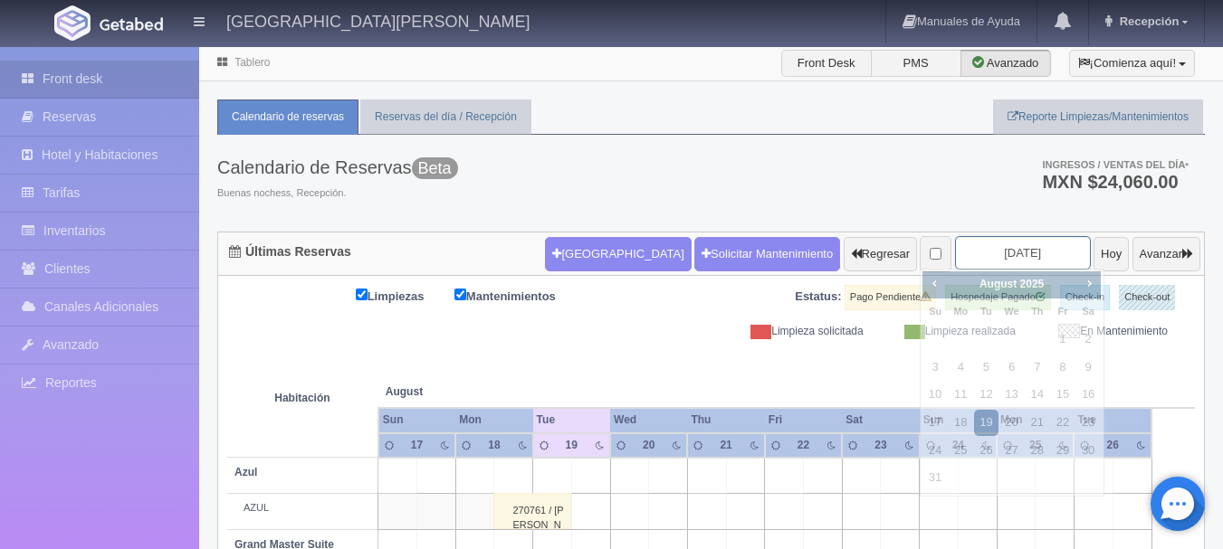
click at [977, 261] on input "[DATE]" at bounding box center [1023, 252] width 136 height 33
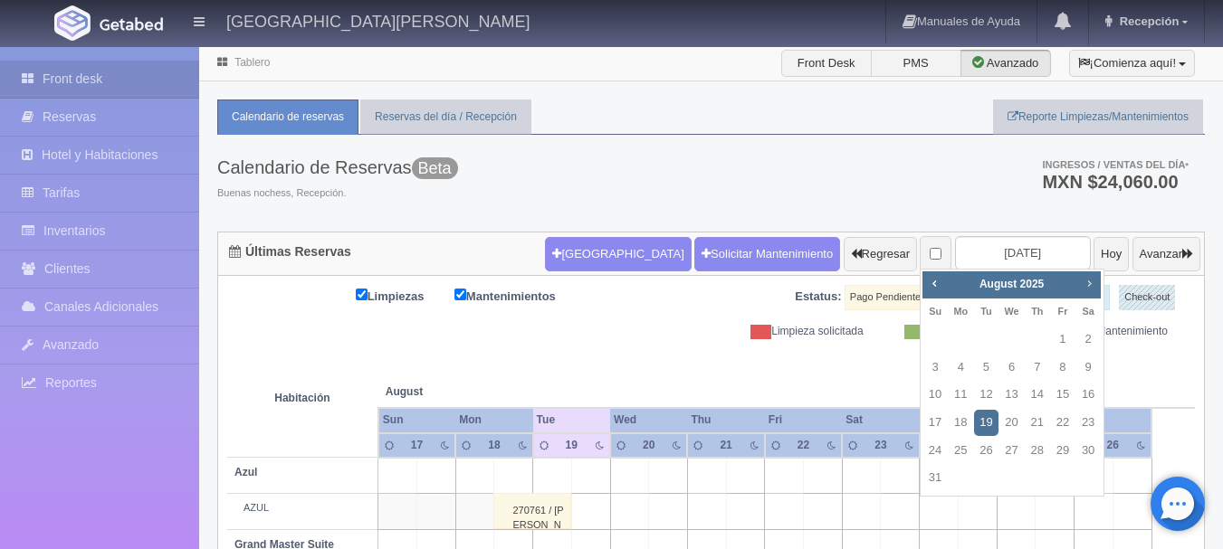
click at [1085, 288] on span "Next" at bounding box center [1088, 283] width 14 height 14
click at [1066, 413] on link "26" at bounding box center [1063, 423] width 24 height 26
type input "2025-09-26"
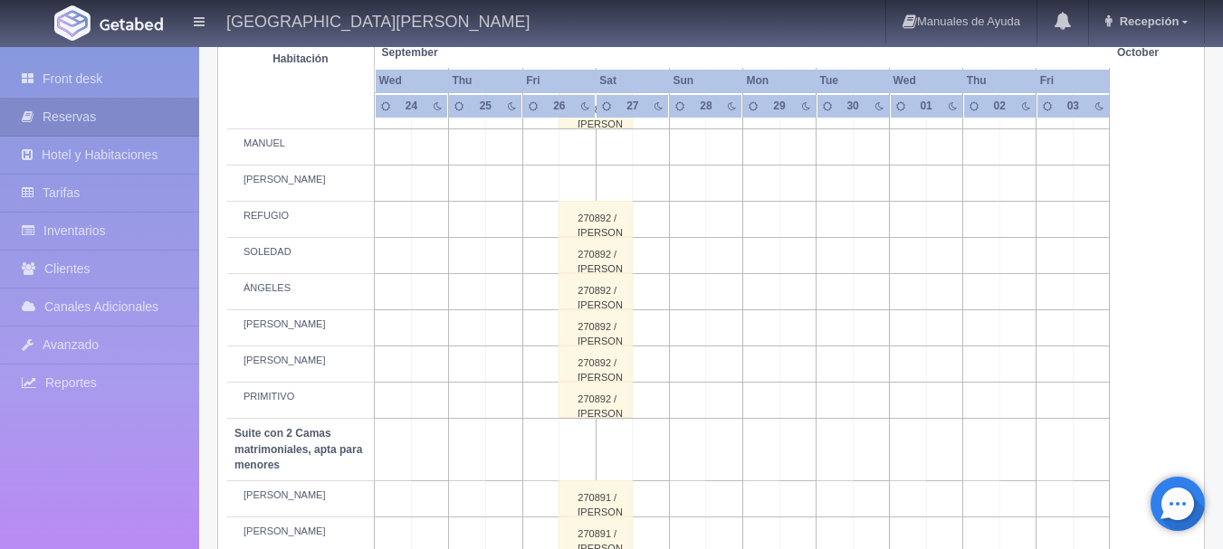
scroll to position [953, 0]
click at [124, 33] on picture at bounding box center [131, 22] width 72 height 43
